Goal: Task Accomplishment & Management: Manage account settings

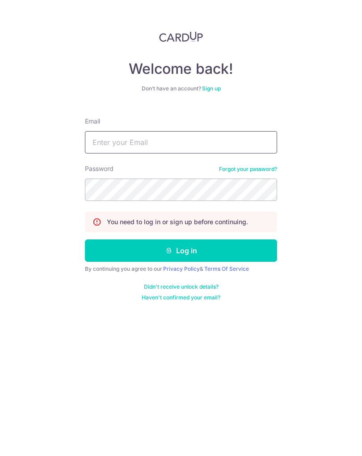
click at [110, 144] on input "Email" at bounding box center [181, 142] width 192 height 22
type input "chewkokkwee@gmail.com"
click at [135, 246] on button "Log in" at bounding box center [181, 250] width 192 height 22
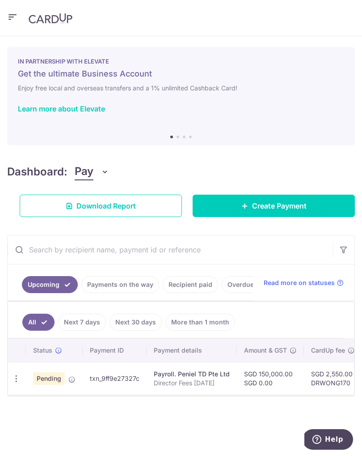
click at [12, 21] on icon "button" at bounding box center [12, 17] width 11 height 11
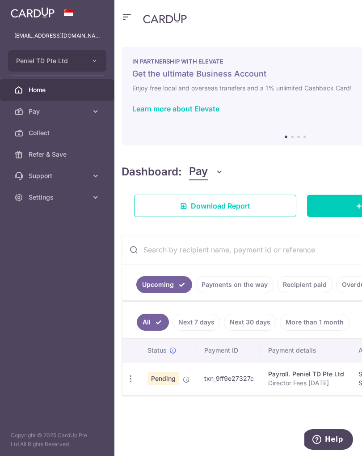
click at [45, 61] on span "Peniel TD Pte Ltd" at bounding box center [49, 60] width 66 height 9
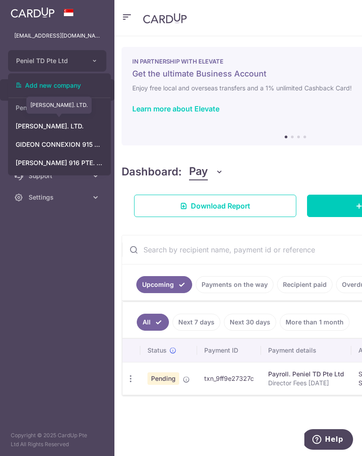
click at [48, 127] on link "[PERSON_NAME]. LTD." at bounding box center [59, 126] width 102 height 16
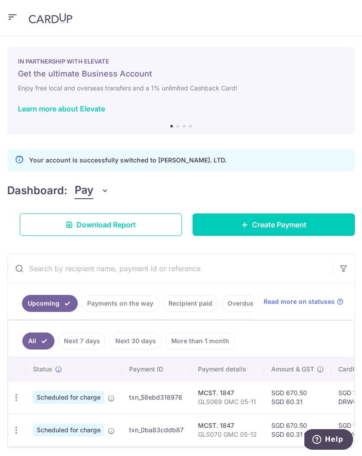
click at [11, 19] on icon "button" at bounding box center [12, 17] width 11 height 11
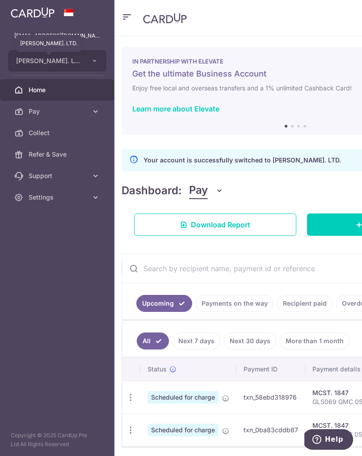
click at [32, 64] on span "[PERSON_NAME]. LTD." at bounding box center [49, 60] width 66 height 9
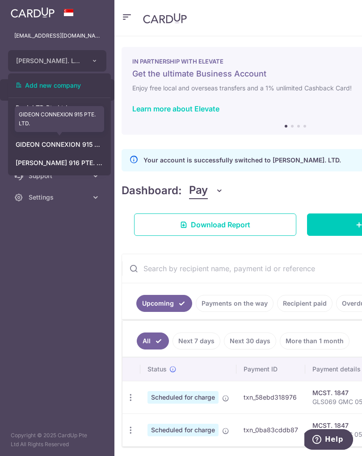
click at [51, 148] on link "GIDEON CONNEXION 915 PTE. LTD." at bounding box center [59, 144] width 102 height 16
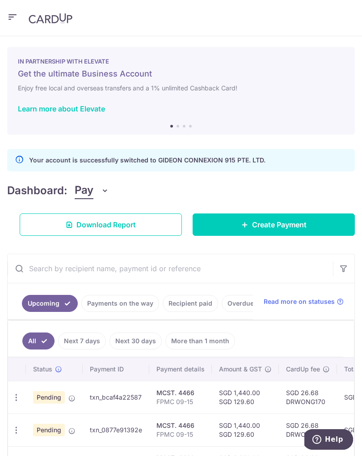
click at [9, 17] on icon "button" at bounding box center [12, 17] width 11 height 11
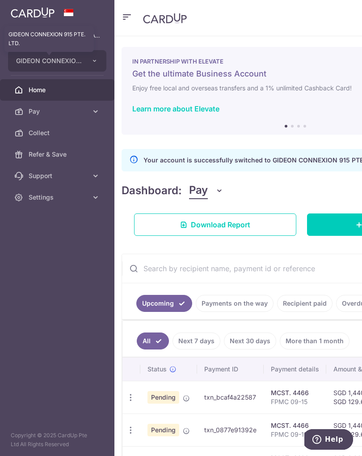
click at [36, 63] on span "GIDEON CONNEXION 915 PTE. LTD." at bounding box center [49, 60] width 66 height 9
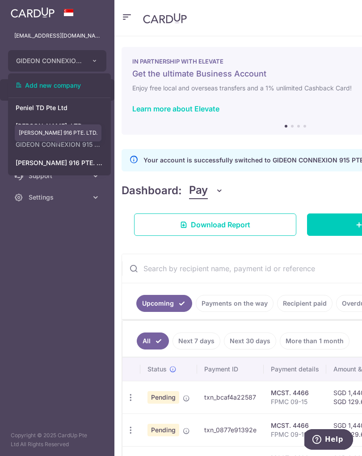
click at [44, 165] on link "[PERSON_NAME] 916 PTE. LTD." at bounding box center [59, 163] width 102 height 16
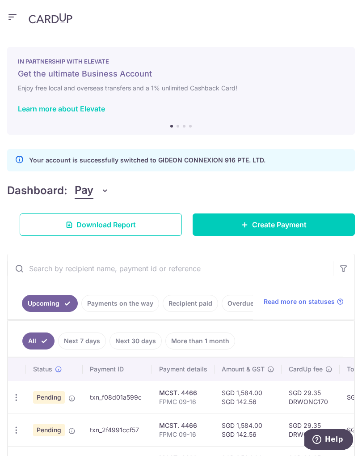
click at [12, 16] on icon "button" at bounding box center [12, 17] width 11 height 11
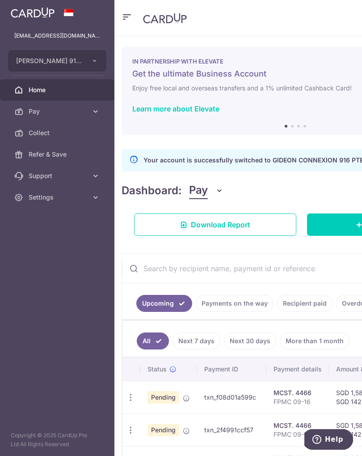
click at [42, 62] on span "[PERSON_NAME] 916 PTE. LTD." at bounding box center [49, 60] width 66 height 9
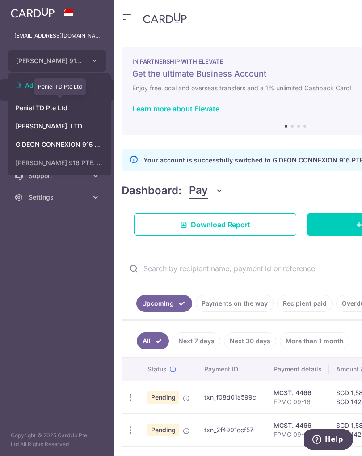
click at [48, 110] on link "Peniel TD Pte Ltd" at bounding box center [59, 108] width 102 height 16
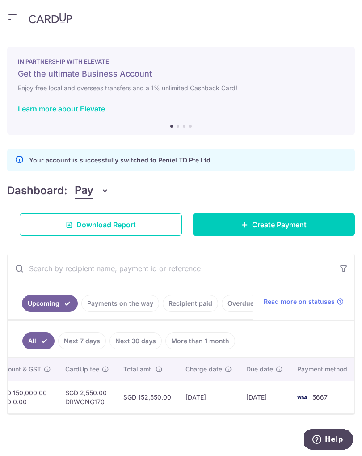
scroll to position [0, 246]
click at [10, 17] on icon "button" at bounding box center [12, 17] width 11 height 11
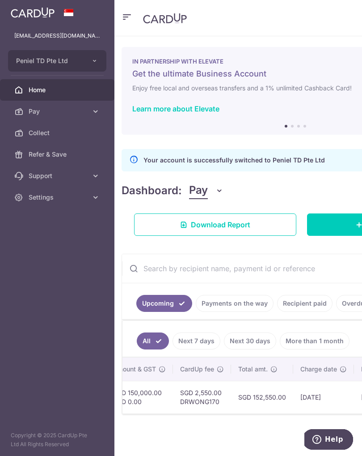
click at [50, 196] on span "Settings" at bounding box center [58, 197] width 59 height 9
click at [42, 245] on link "Logout" at bounding box center [57, 239] width 115 height 21
